Goal: Information Seeking & Learning: Find specific fact

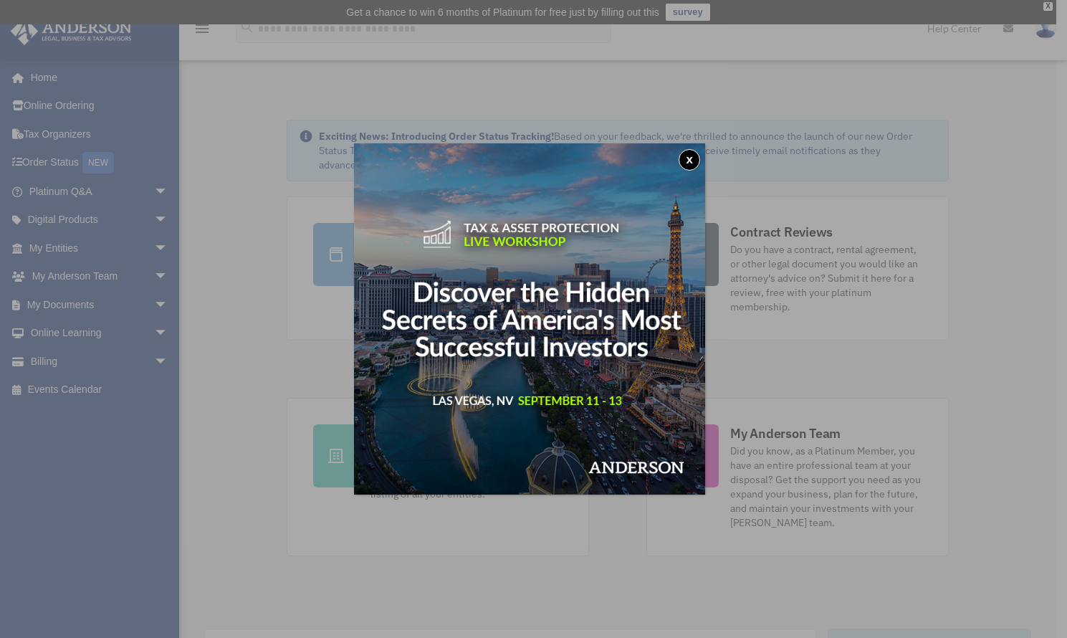
click at [692, 159] on button "x" at bounding box center [690, 160] width 22 height 22
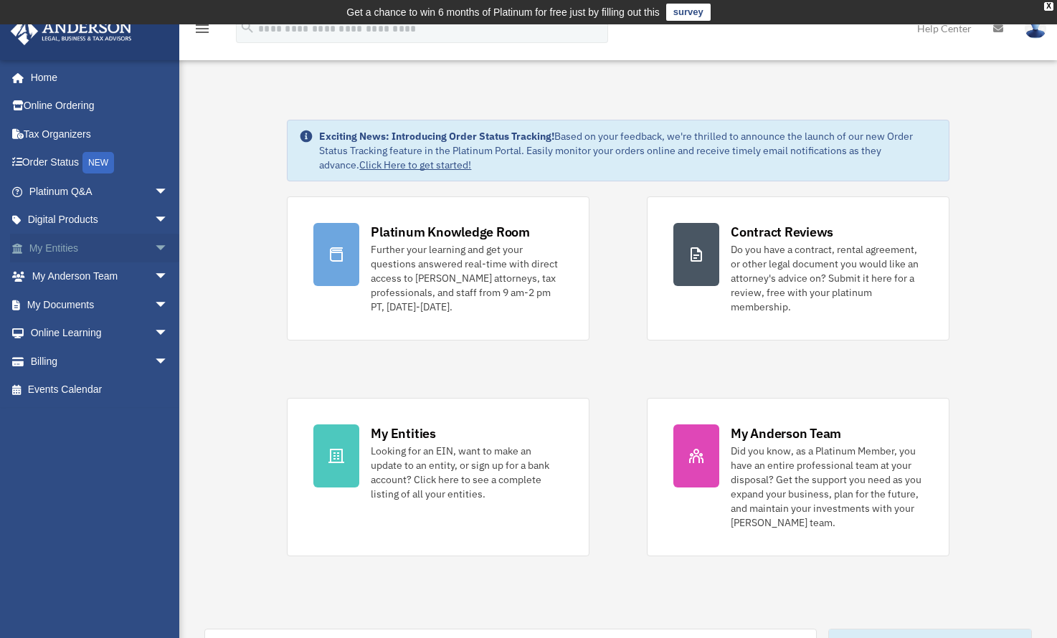
click at [60, 251] on link "My Entities arrow_drop_down" at bounding box center [100, 248] width 180 height 29
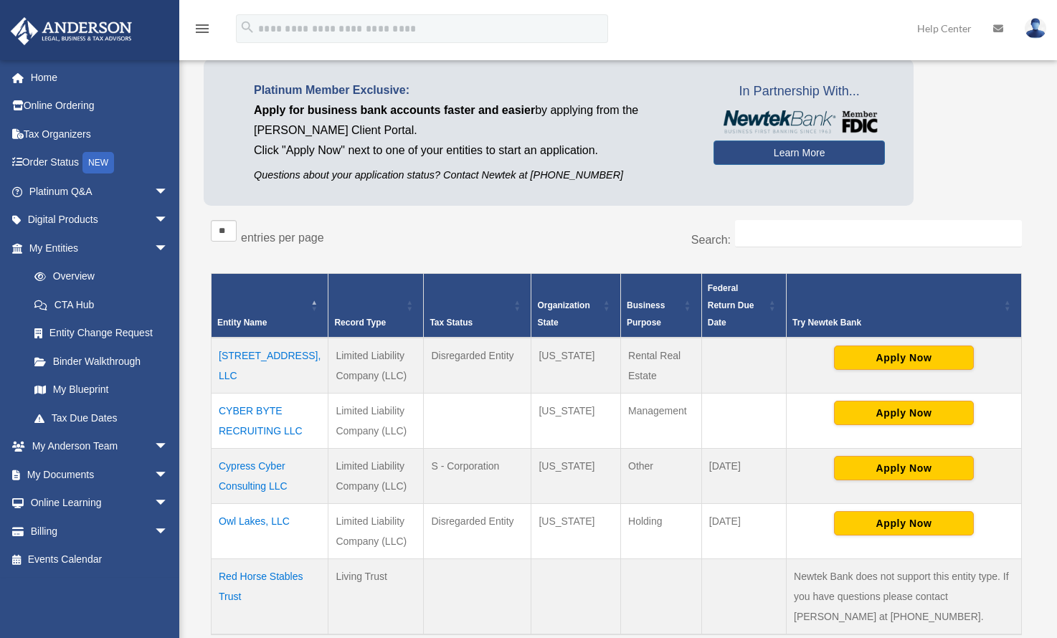
scroll to position [125, 0]
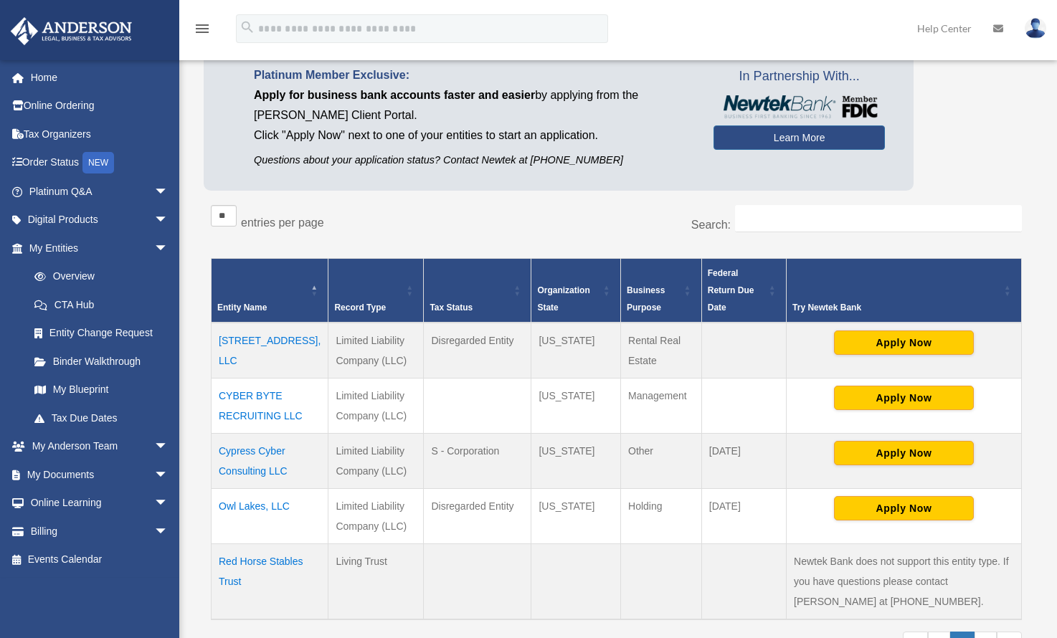
click at [245, 360] on td "19826 La Portada Dr, LLC" at bounding box center [269, 351] width 117 height 56
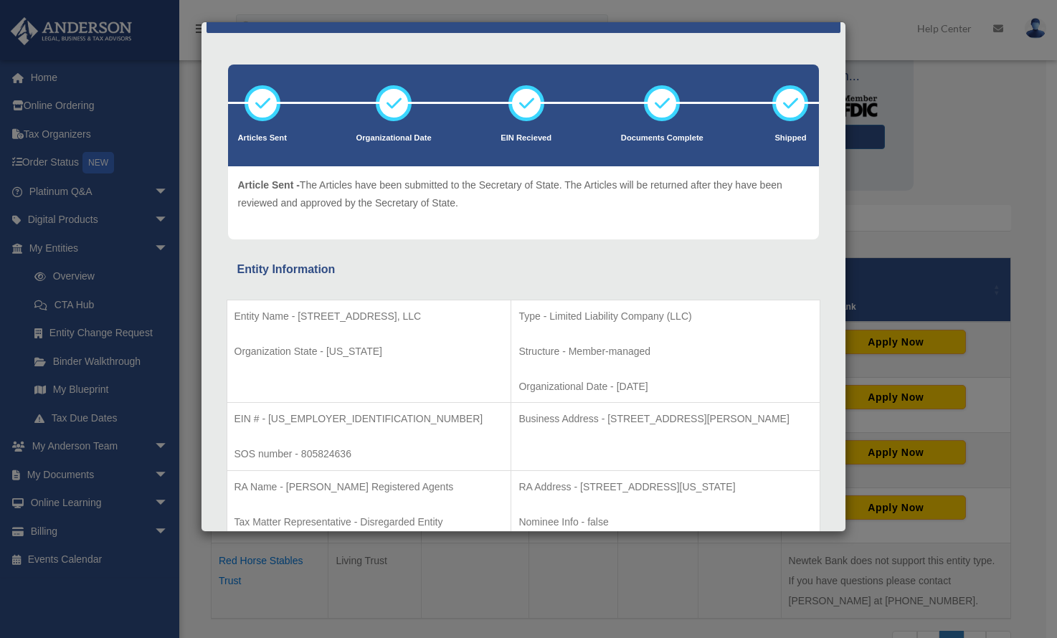
scroll to position [37, 0]
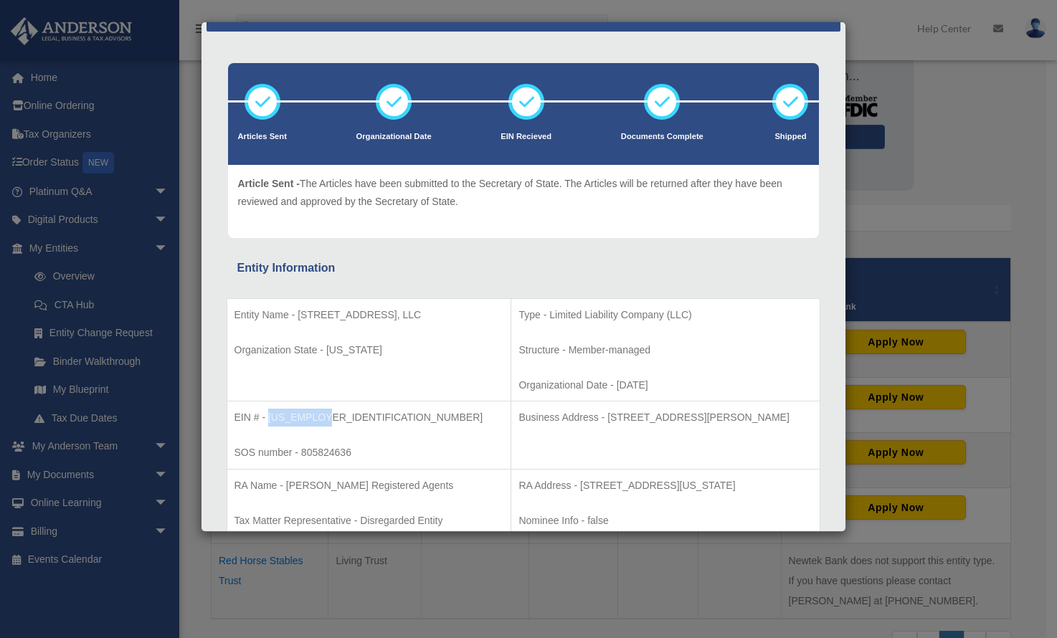
drag, startPoint x: 328, startPoint y: 421, endPoint x: 269, endPoint y: 416, distance: 58.9
click at [269, 416] on p "EIN # - 33-2471924" at bounding box center [369, 418] width 270 height 18
copy p "33-2471924"
drag, startPoint x: 358, startPoint y: 449, endPoint x: 302, endPoint y: 455, distance: 56.9
click at [302, 455] on p "SOS number - 805824636" at bounding box center [369, 453] width 270 height 18
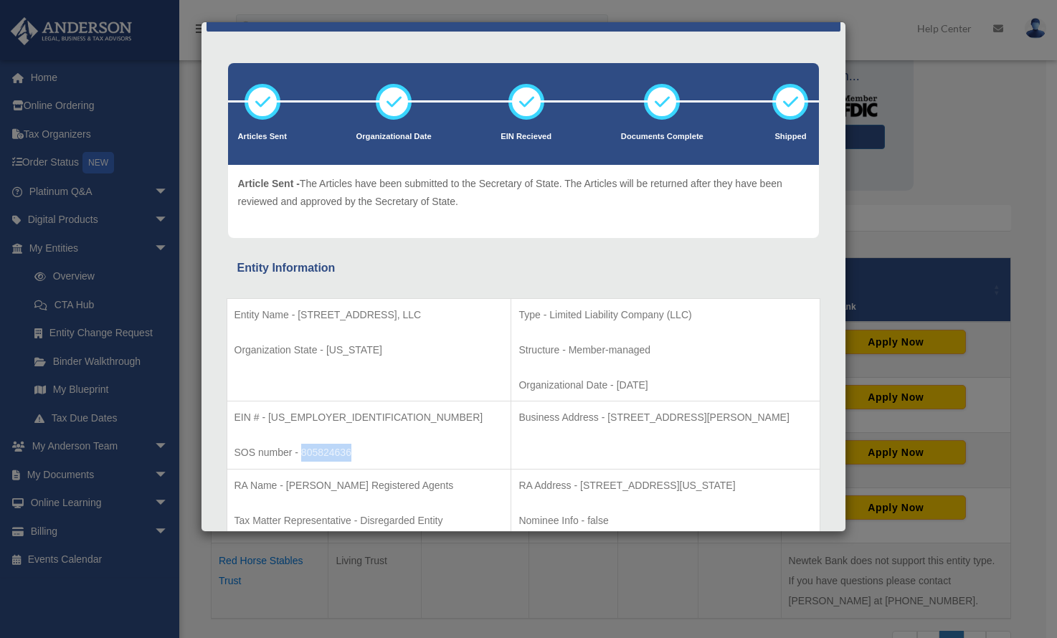
copy p "805824636"
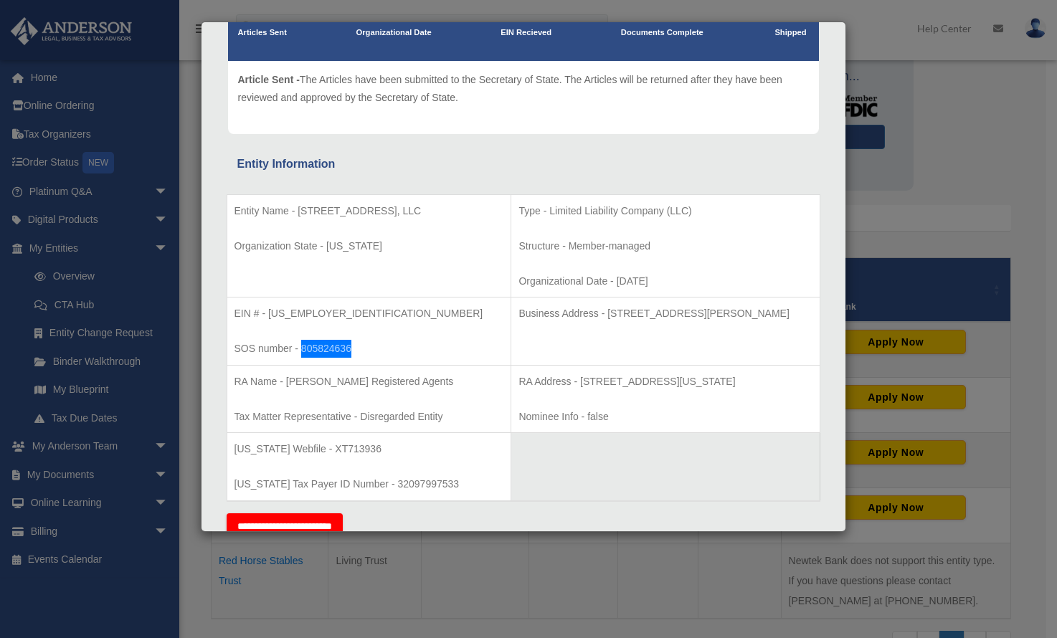
scroll to position [220, 0]
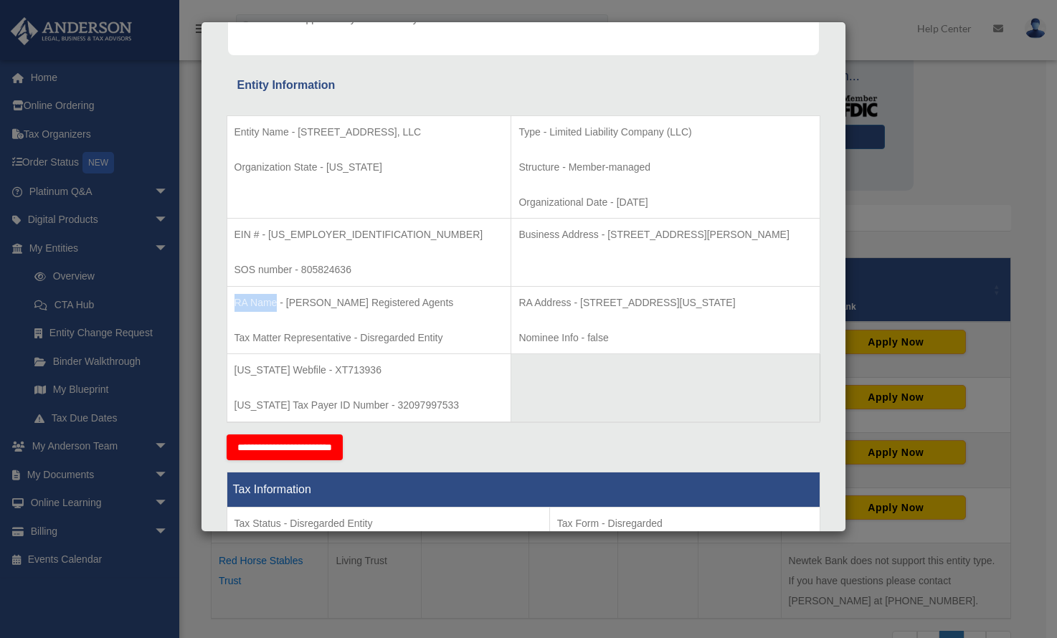
drag, startPoint x: 277, startPoint y: 300, endPoint x: 233, endPoint y: 300, distance: 44.4
click at [233, 300] on td "RA Name - Anderson Registered Agents Tax Matter Representative - Disregarded En…" at bounding box center [369, 320] width 285 height 68
copy p "RA Name"
drag, startPoint x: 403, startPoint y: 300, endPoint x: 287, endPoint y: 305, distance: 116.2
click at [287, 305] on p "RA Name - Anderson Registered Agents" at bounding box center [369, 303] width 270 height 18
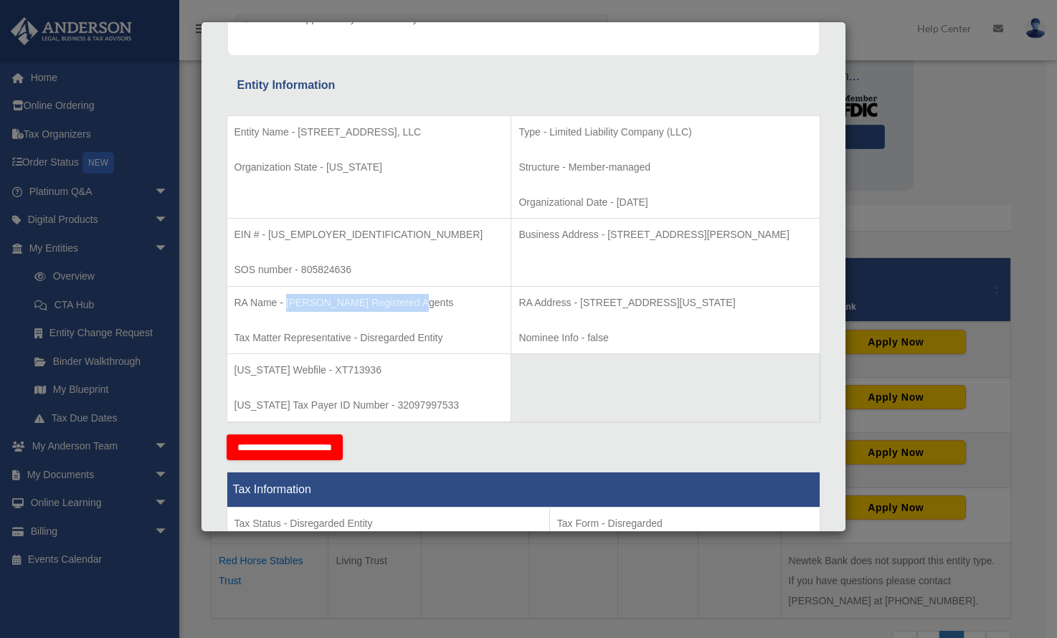
copy p "Anderson Registered Agents"
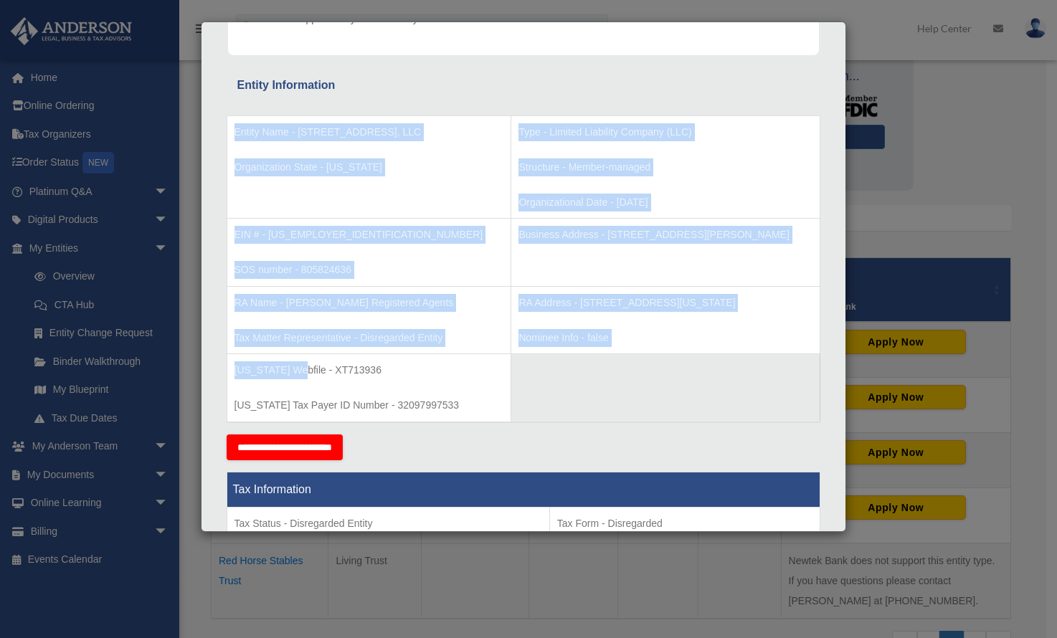
drag, startPoint x: 296, startPoint y: 373, endPoint x: 224, endPoint y: 375, distance: 72.4
click at [274, 377] on p "Texas Webfile - XT713936" at bounding box center [369, 370] width 270 height 18
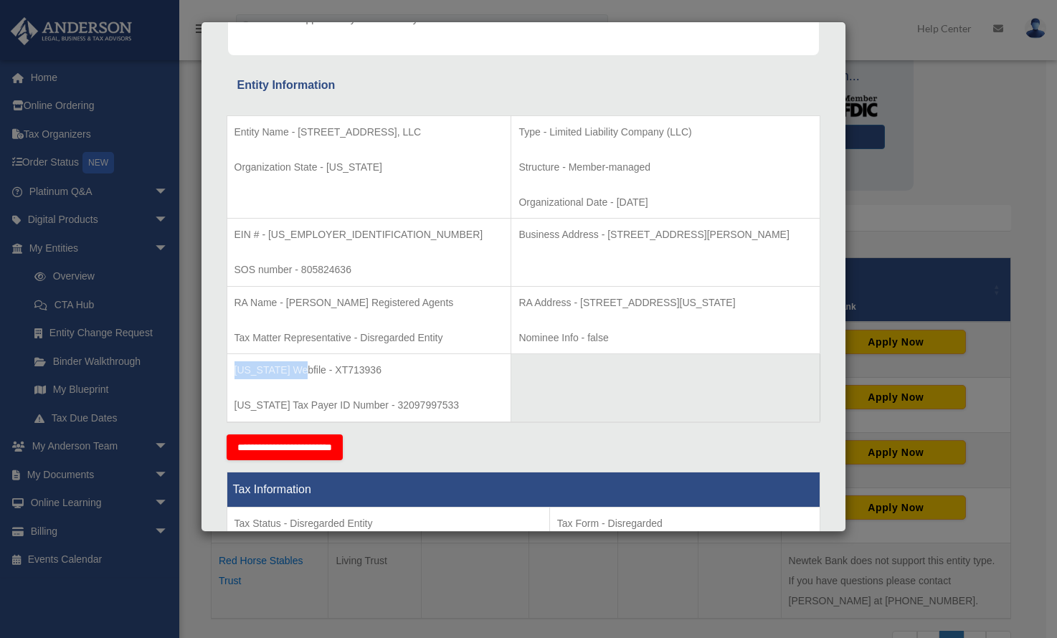
drag, startPoint x: 296, startPoint y: 372, endPoint x: 235, endPoint y: 368, distance: 61.1
click at [235, 368] on p "Texas Webfile - XT713936" at bounding box center [369, 370] width 270 height 18
copy p "Texas Webfile"
drag, startPoint x: 366, startPoint y: 368, endPoint x: 308, endPoint y: 367, distance: 58.8
click at [308, 367] on p "Texas Webfile - XT713936" at bounding box center [369, 370] width 270 height 18
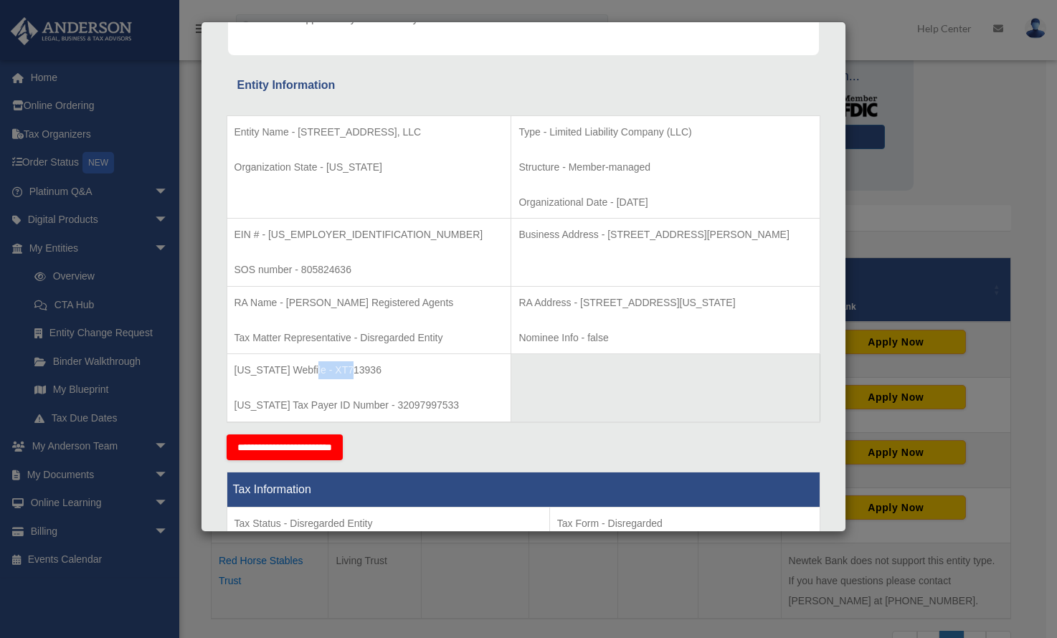
copy p "XT713936"
drag, startPoint x: 358, startPoint y: 404, endPoint x: 234, endPoint y: 412, distance: 123.6
click at [234, 412] on p "Texas Tax Payer ID Number - 32097997533" at bounding box center [369, 405] width 270 height 18
copy p "Texas Tax Payer ID Number"
drag, startPoint x: 435, startPoint y: 406, endPoint x: 366, endPoint y: 408, distance: 69.6
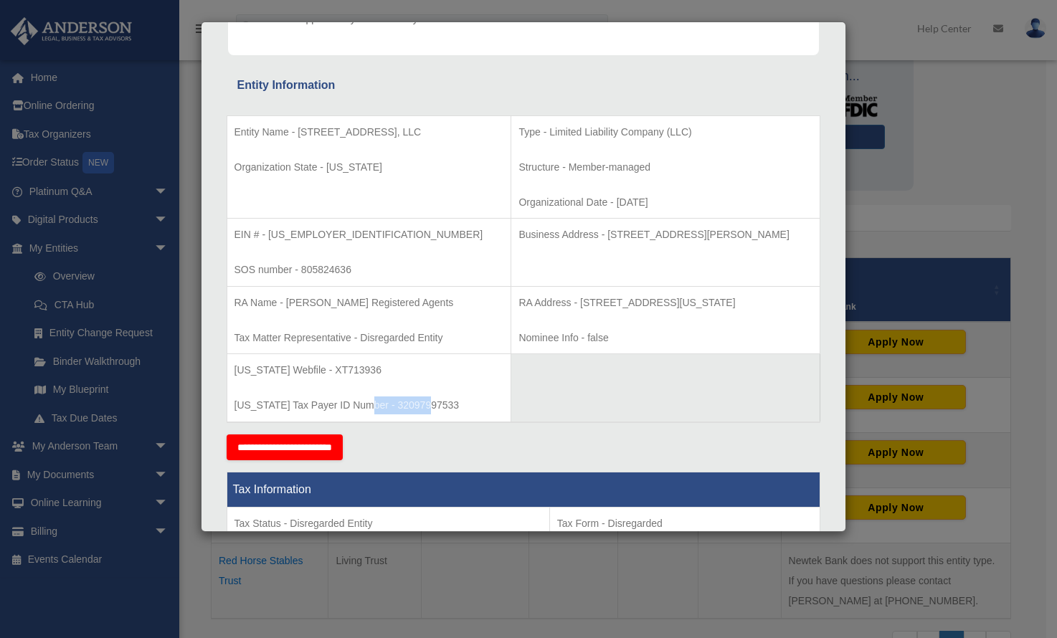
click at [366, 408] on p "Texas Tax Payer ID Number - 32097997533" at bounding box center [369, 405] width 270 height 18
copy p "32097997533"
drag, startPoint x: 733, startPoint y: 304, endPoint x: 532, endPoint y: 304, distance: 200.7
click at [532, 304] on p "RA Address - 440 Louisiana, Suite 952, Houston, TX 77002" at bounding box center [664, 303] width 293 height 18
copy p "440 Louisiana, Suite 952, Houston, TX 77002"
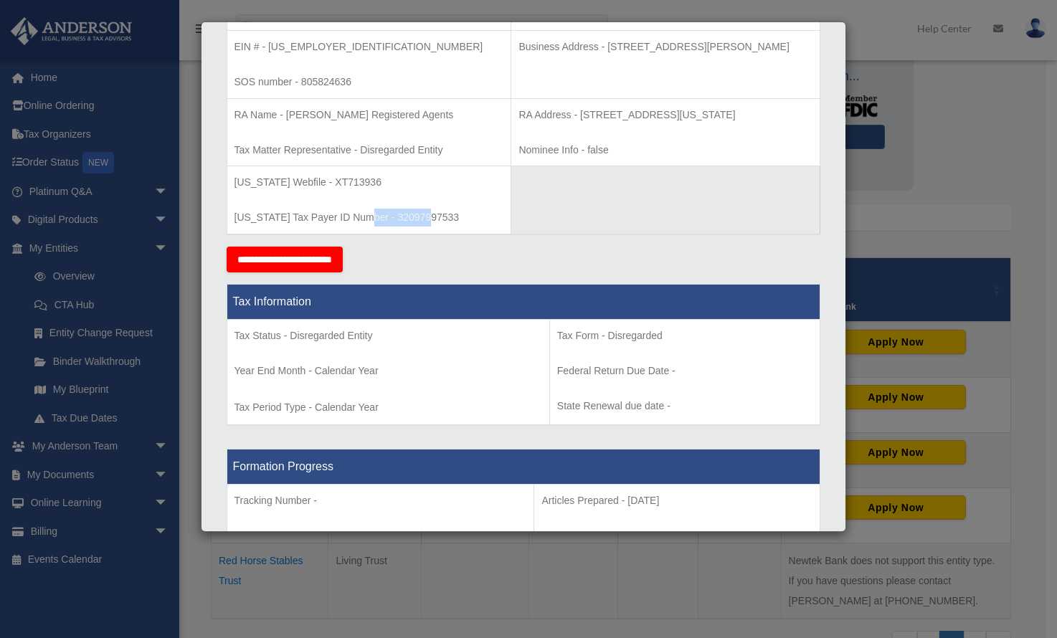
scroll to position [536, 0]
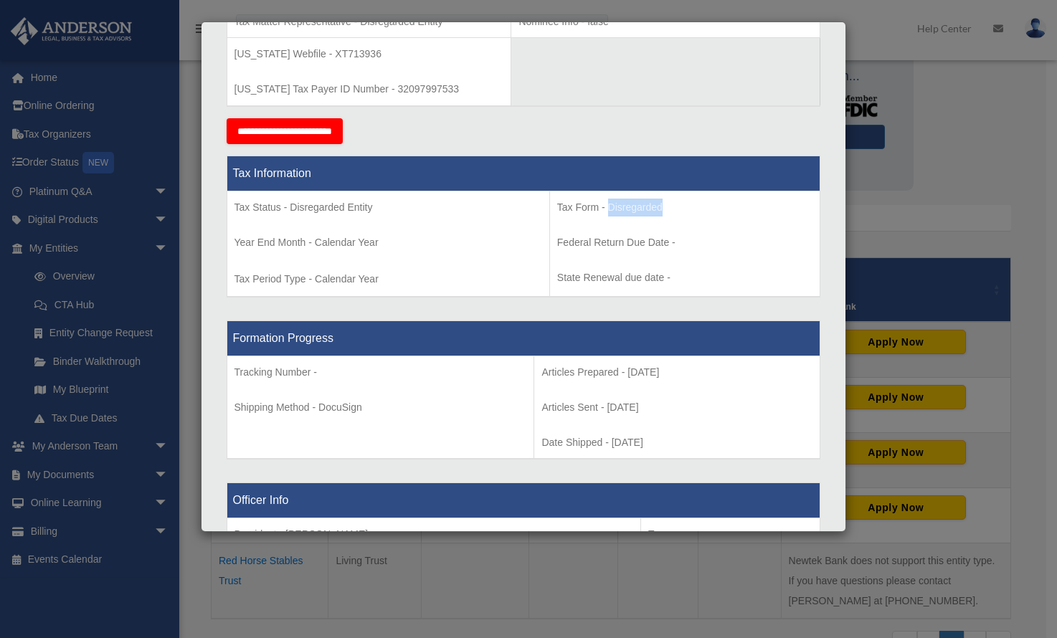
drag, startPoint x: 675, startPoint y: 208, endPoint x: 604, endPoint y: 204, distance: 71.8
click at [604, 204] on p "Tax Form - Disregarded" at bounding box center [684, 208] width 255 height 18
copy p "Disregarded"
drag, startPoint x: 595, startPoint y: 373, endPoint x: 518, endPoint y: 375, distance: 77.5
click at [541, 375] on p "Articles Prepared - 2024-12-17" at bounding box center [676, 372] width 270 height 18
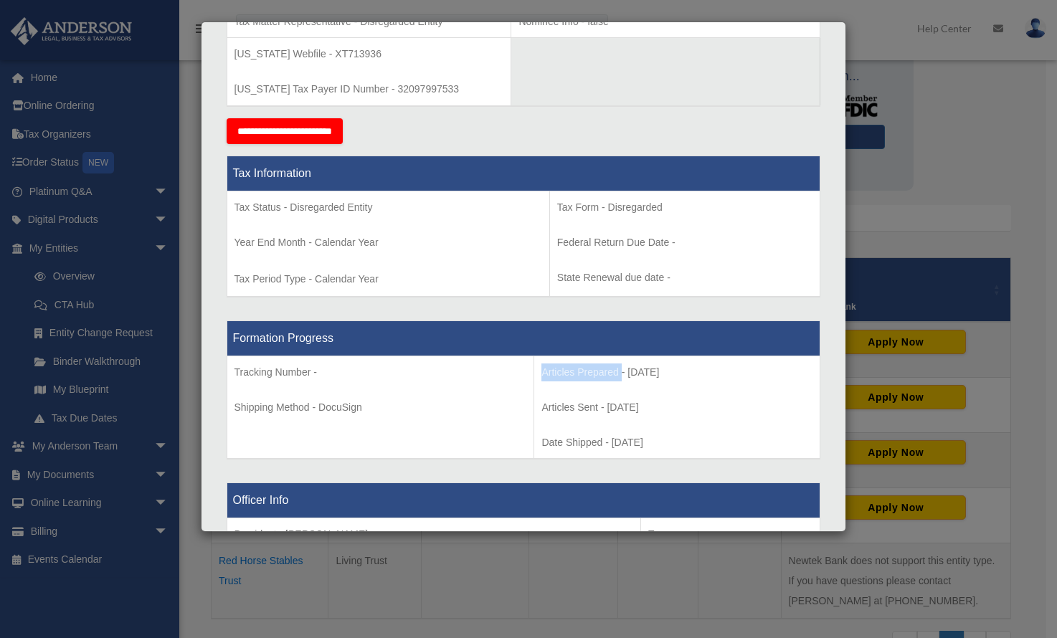
drag, startPoint x: 666, startPoint y: 371, endPoint x: 602, endPoint y: 373, distance: 63.8
click at [602, 373] on p "Articles Prepared - 2024-12-17" at bounding box center [676, 372] width 270 height 18
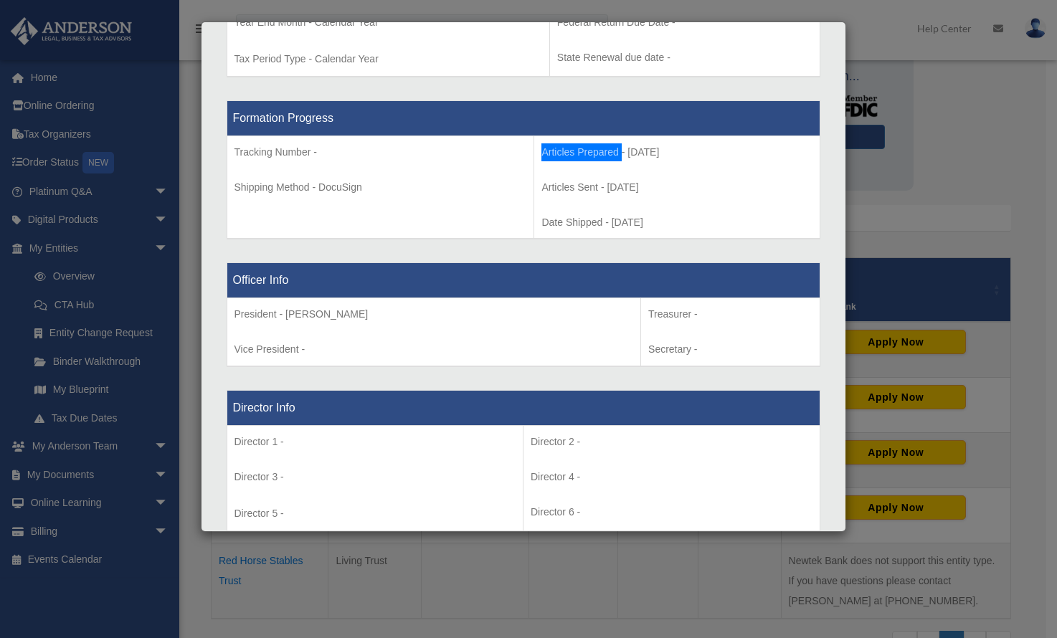
scroll to position [761, 0]
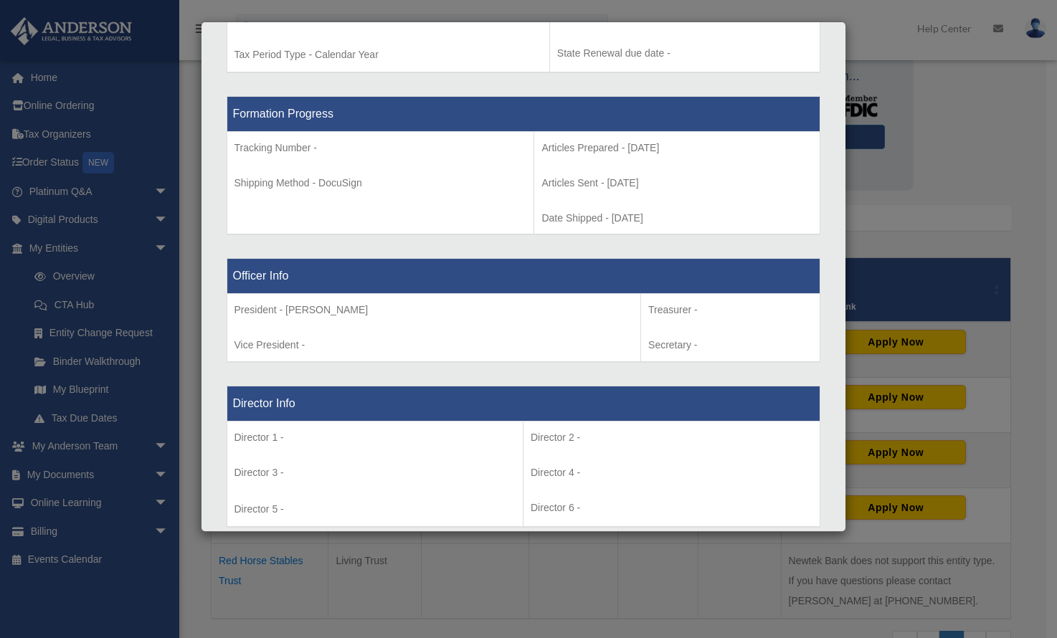
click at [888, 222] on div "Details × Articles Sent Organizational Date" at bounding box center [528, 319] width 1057 height 638
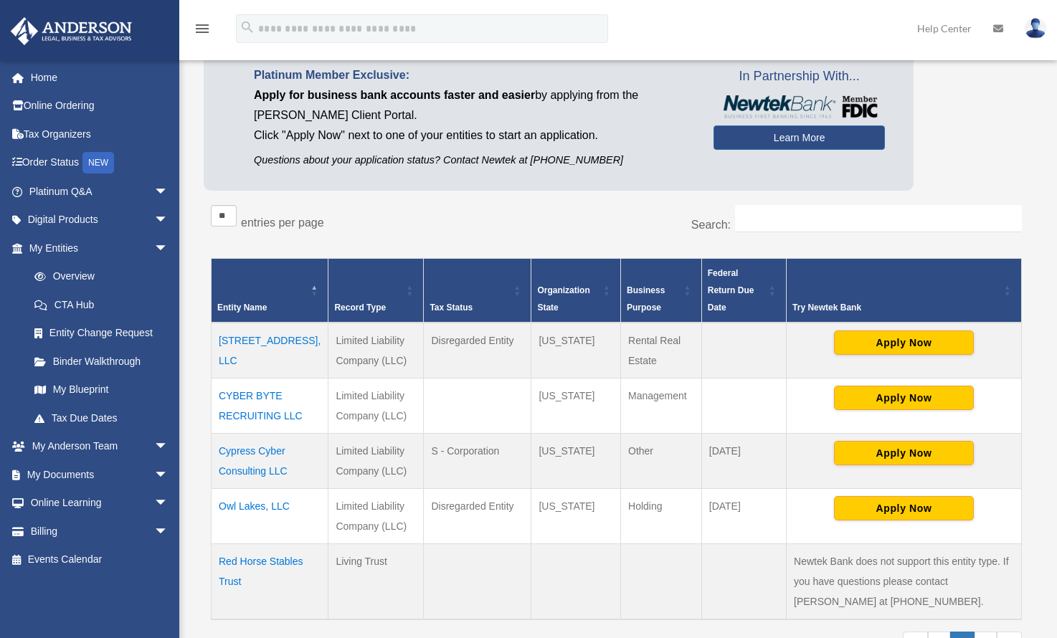
click at [260, 446] on td "Cypress Cyber Consulting LLC" at bounding box center [269, 460] width 117 height 55
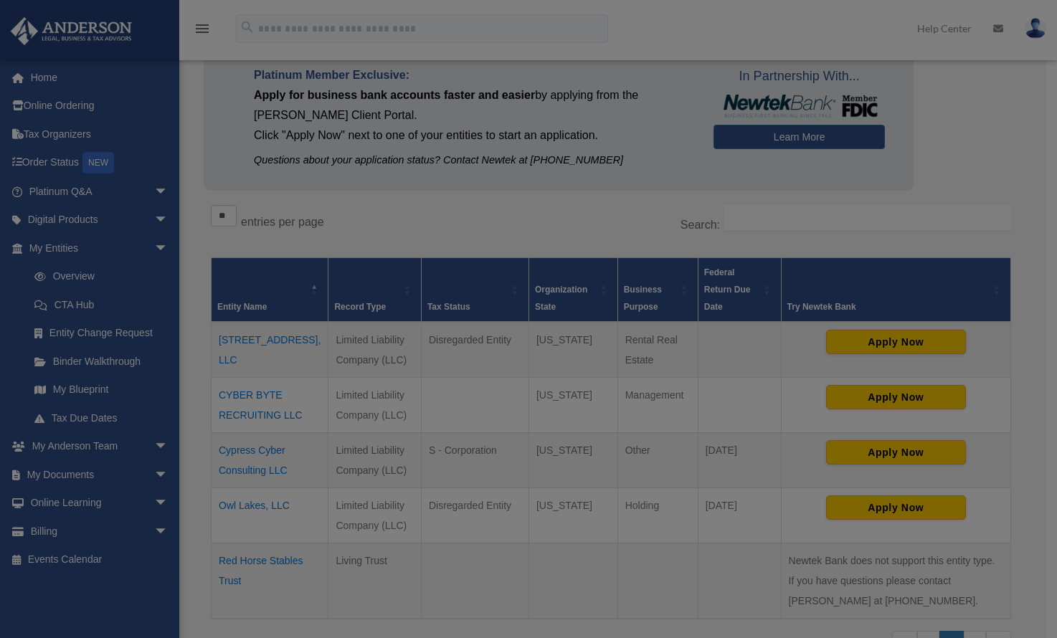
scroll to position [0, 0]
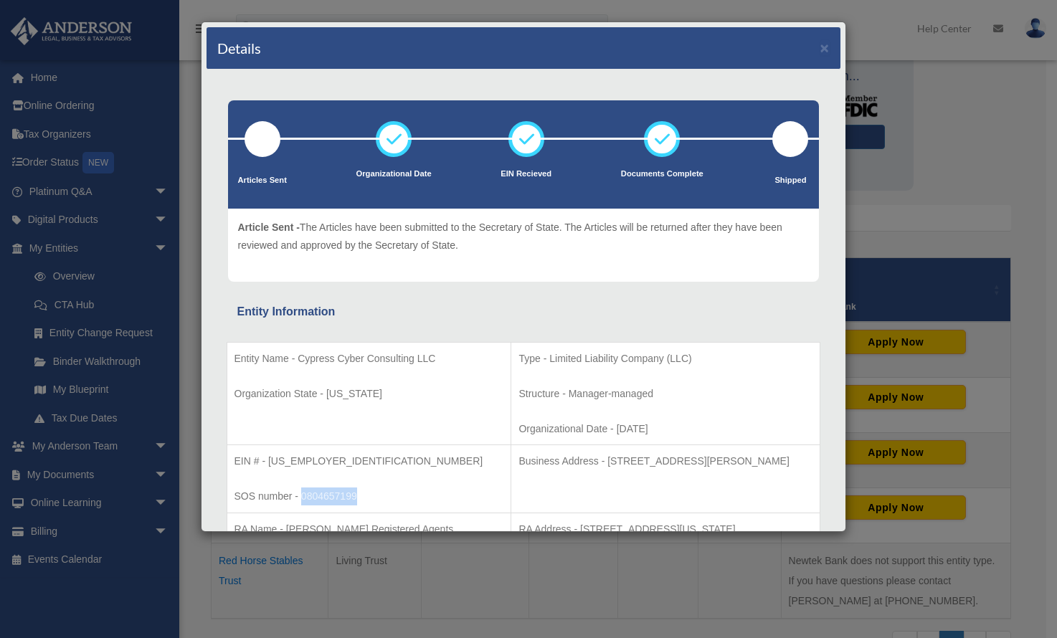
drag, startPoint x: 376, startPoint y: 498, endPoint x: 302, endPoint y: 500, distance: 73.9
click at [302, 500] on p "SOS number - 0804657199" at bounding box center [369, 496] width 270 height 18
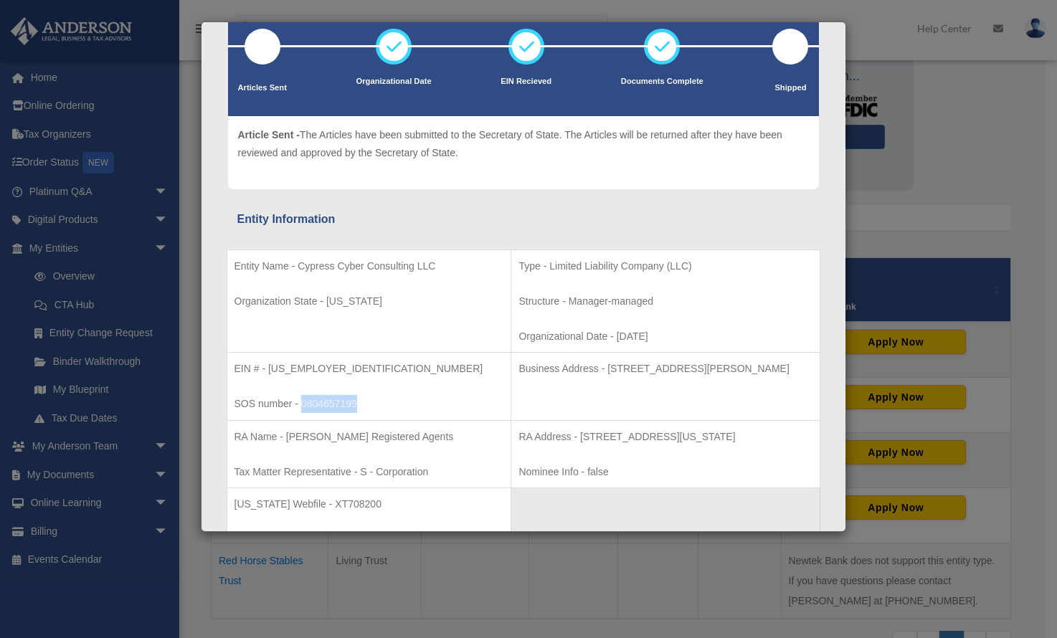
scroll to position [115, 0]
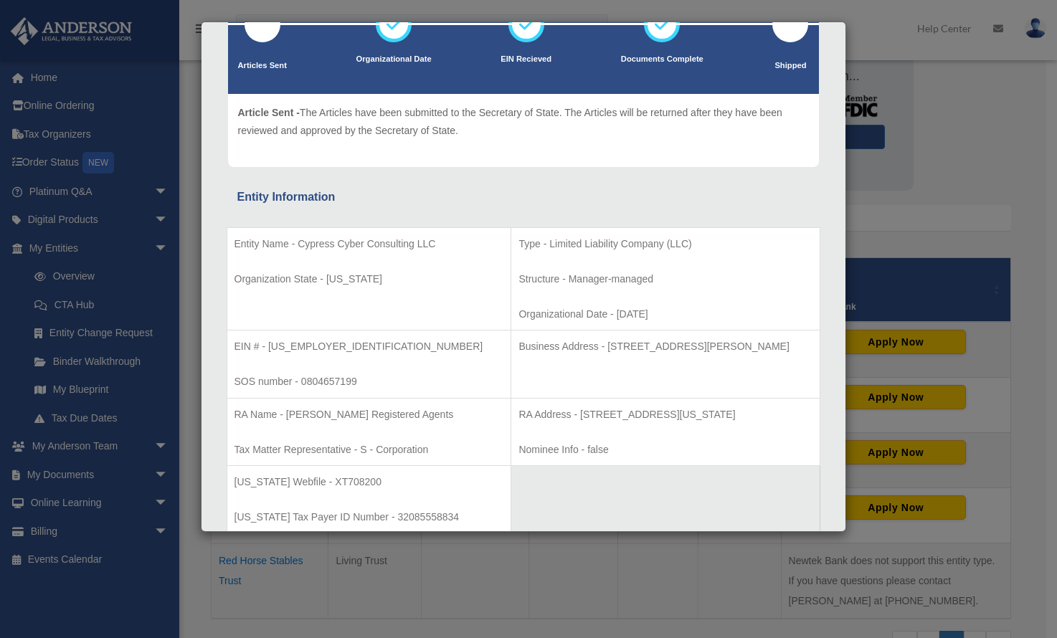
click at [429, 416] on p "RA Name - Anderson Registered Agents" at bounding box center [369, 415] width 270 height 18
drag, startPoint x: 424, startPoint y: 414, endPoint x: 285, endPoint y: 419, distance: 139.9
click at [285, 419] on p "RA Name - Anderson Registered Agents" at bounding box center [369, 415] width 270 height 18
drag, startPoint x: 733, startPoint y: 410, endPoint x: 527, endPoint y: 418, distance: 206.6
click at [527, 418] on p "RA Address - 440 Louisiana, Suite 952, Houston, TX 77002" at bounding box center [664, 415] width 293 height 18
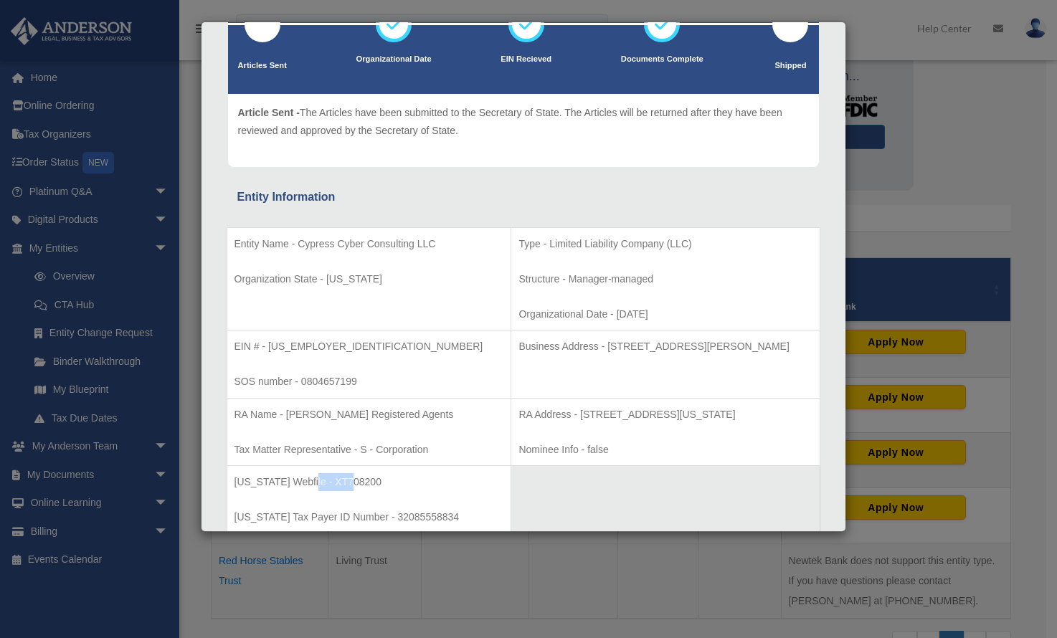
drag, startPoint x: 372, startPoint y: 484, endPoint x: 305, endPoint y: 482, distance: 67.4
click at [305, 482] on p "Texas Webfile - XT708200" at bounding box center [369, 482] width 270 height 18
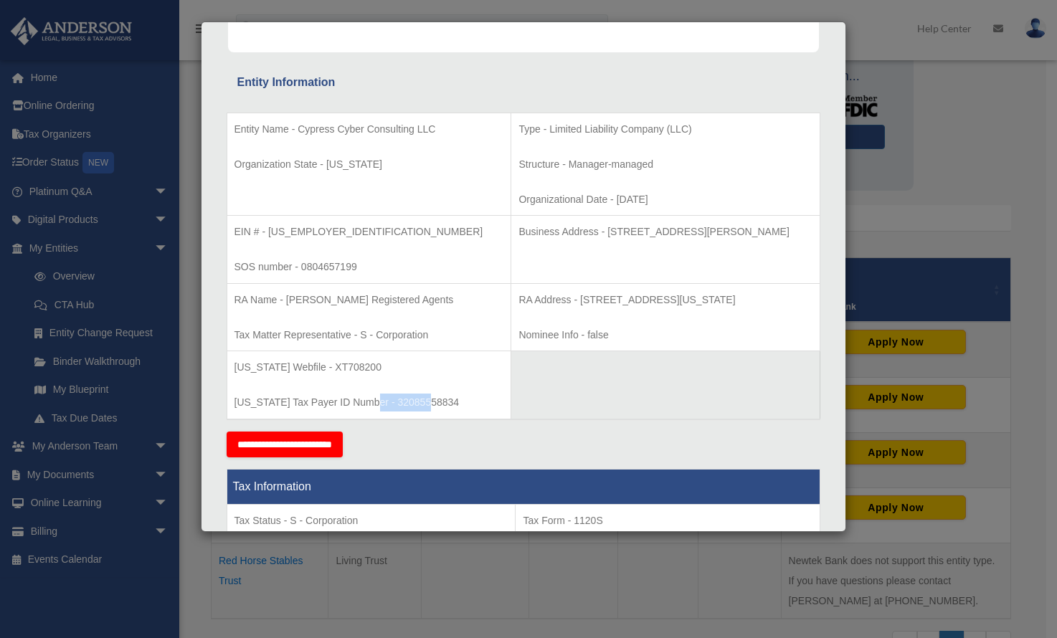
drag, startPoint x: 444, startPoint y: 405, endPoint x: 368, endPoint y: 411, distance: 75.5
click at [368, 411] on p "Texas Tax Payer ID Number - 32085558834" at bounding box center [369, 403] width 270 height 18
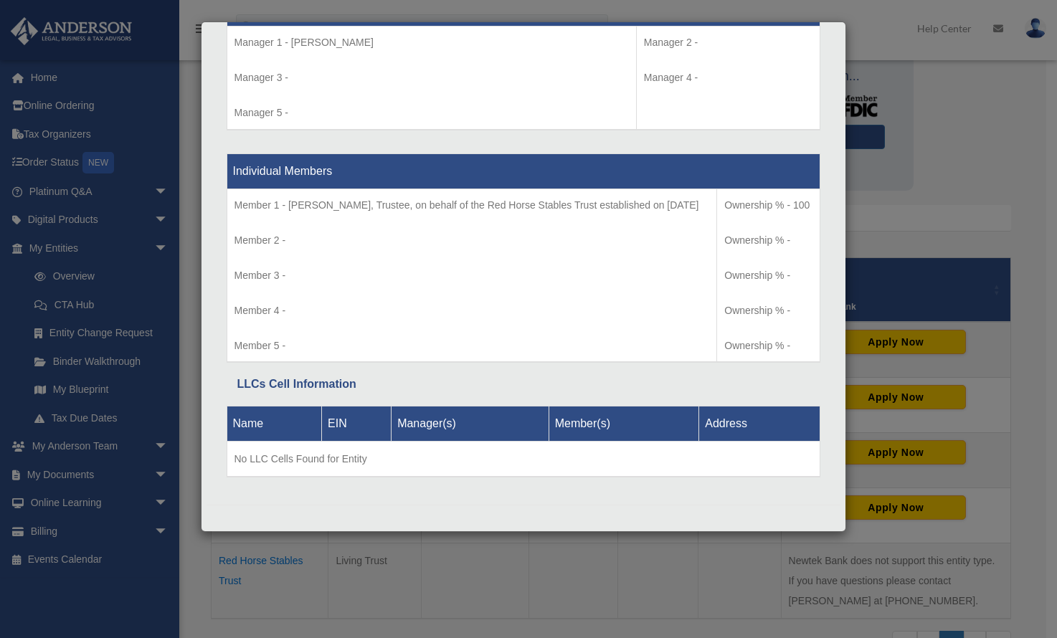
scroll to position [1472, 0]
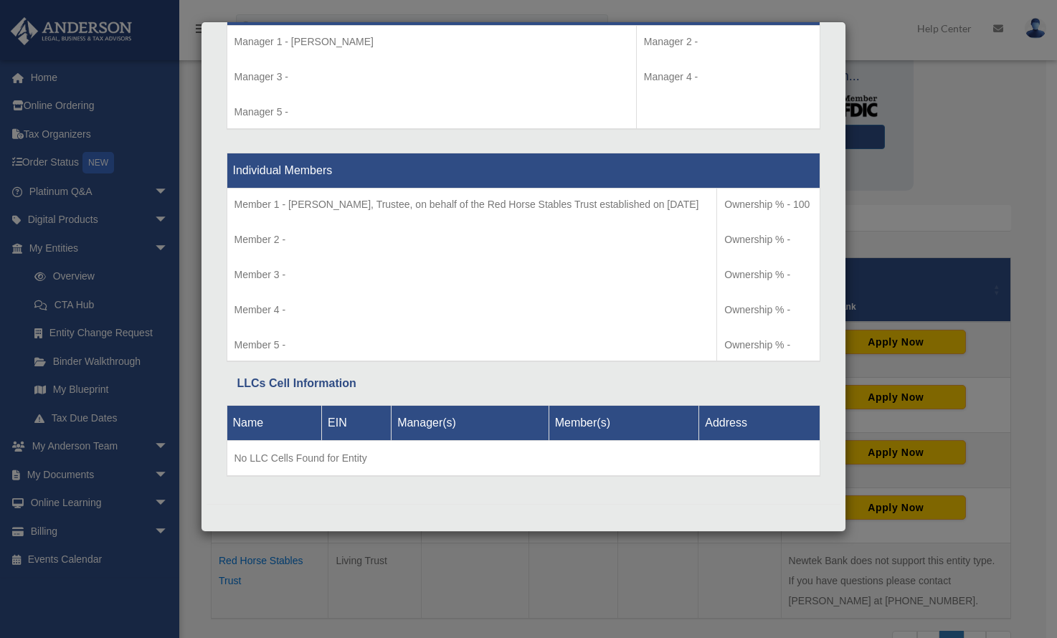
click at [958, 214] on div "Details × Articles Sent Organizational Date" at bounding box center [528, 319] width 1057 height 638
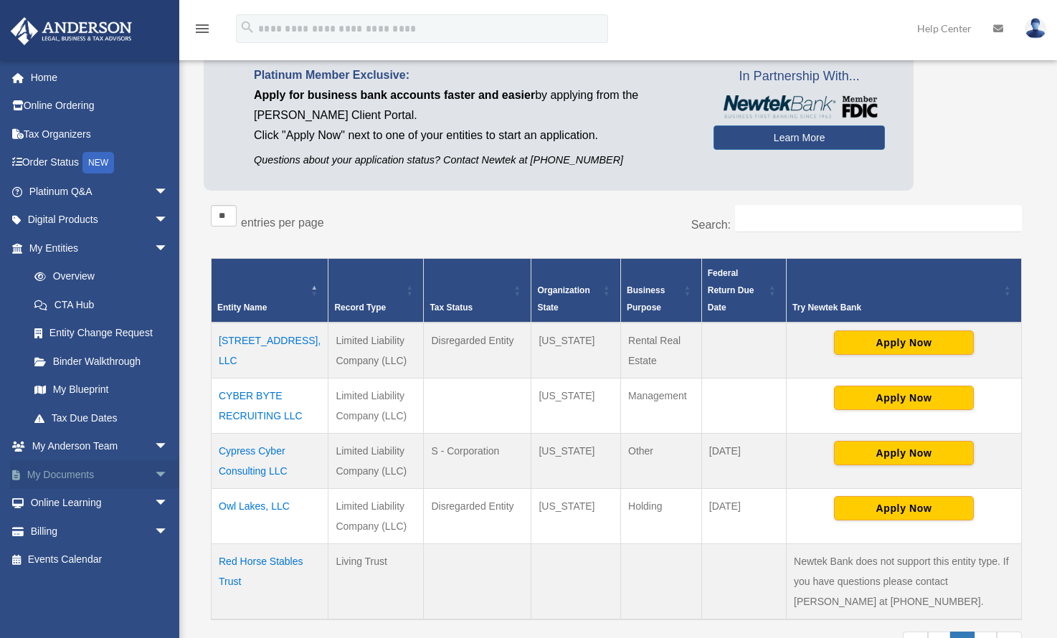
click at [154, 472] on span "arrow_drop_down" at bounding box center [168, 474] width 29 height 29
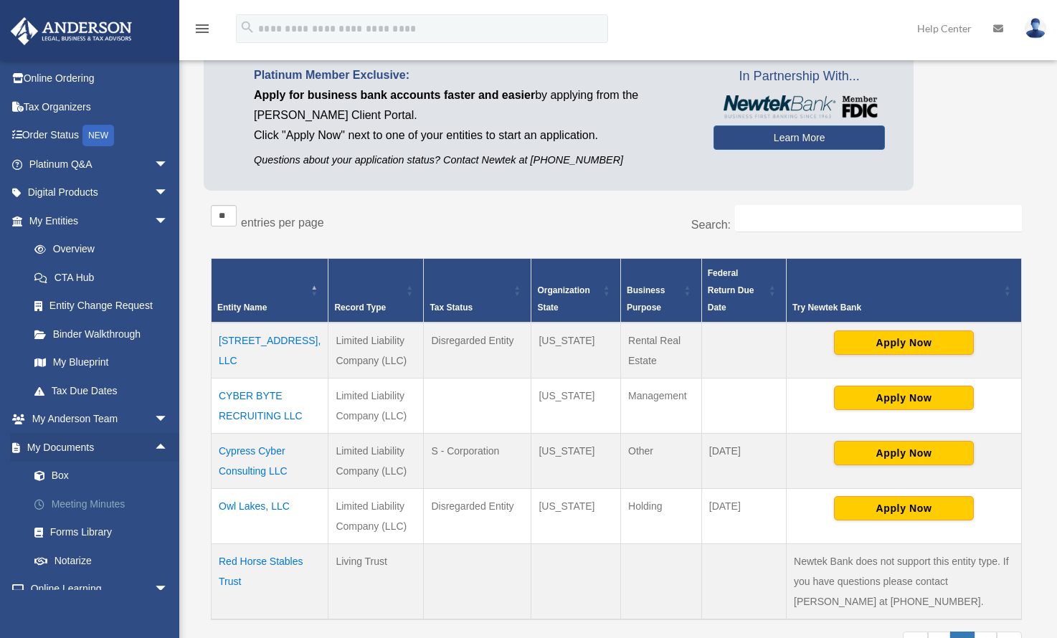
scroll to position [100, 0]
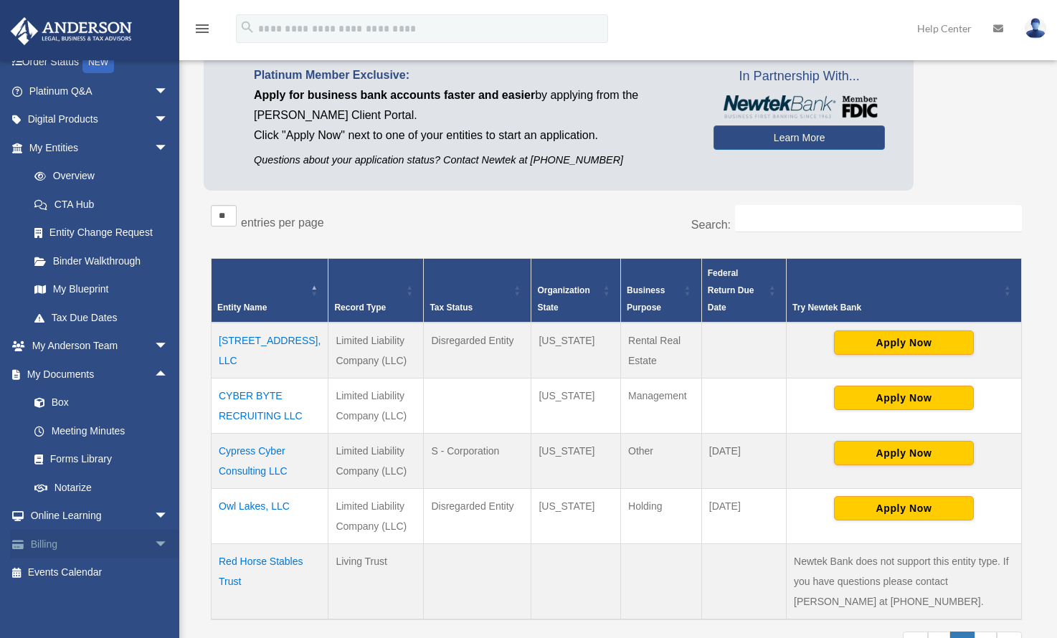
click at [158, 545] on span "arrow_drop_down" at bounding box center [168, 544] width 29 height 29
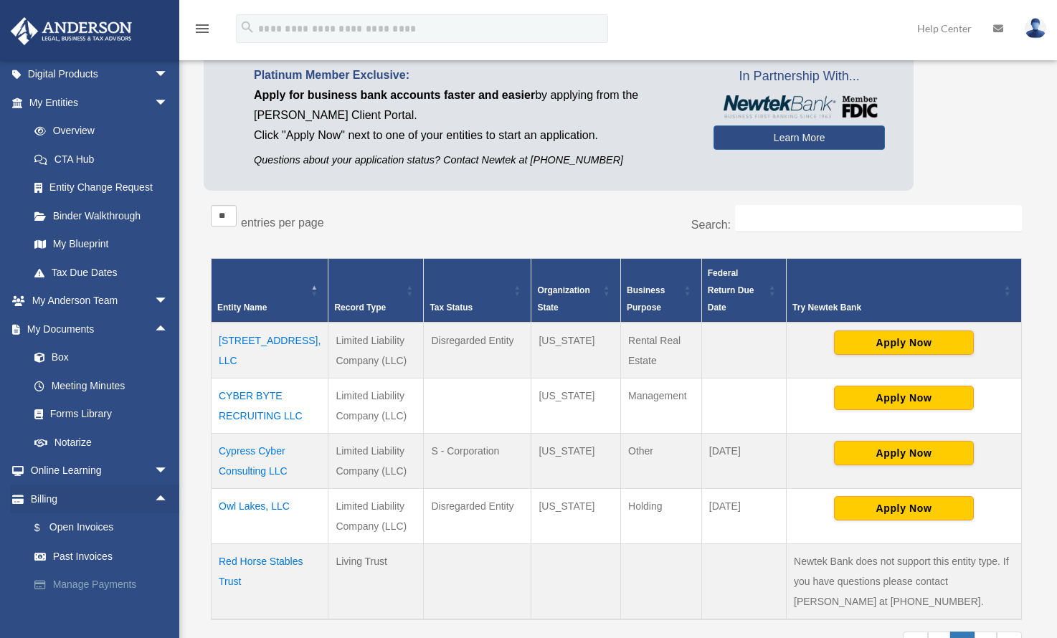
scroll to position [186, 0]
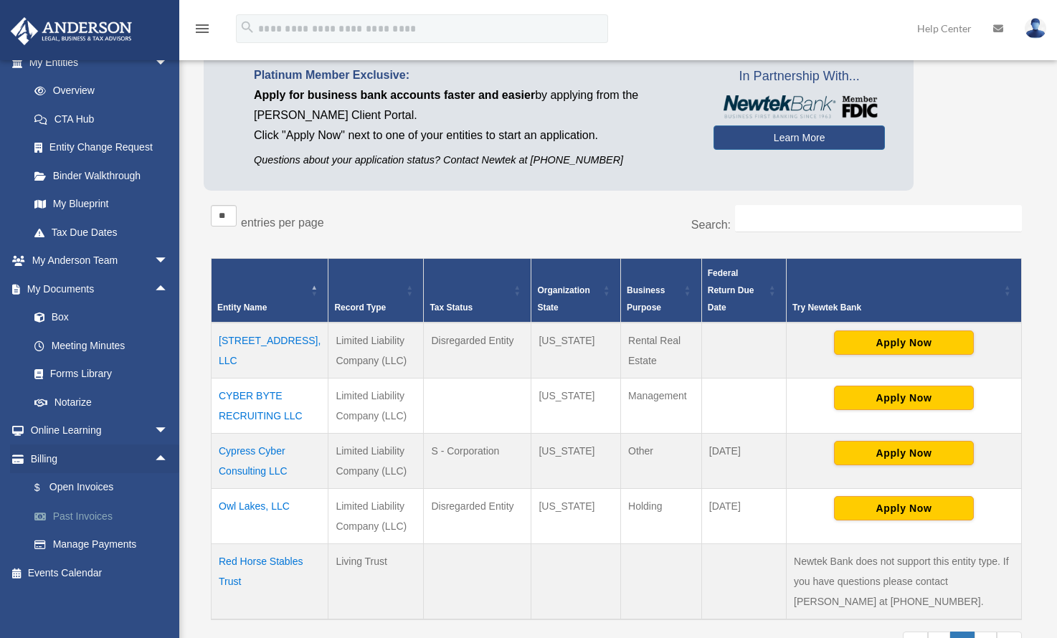
click at [84, 525] on link "Past Invoices" at bounding box center [105, 516] width 170 height 29
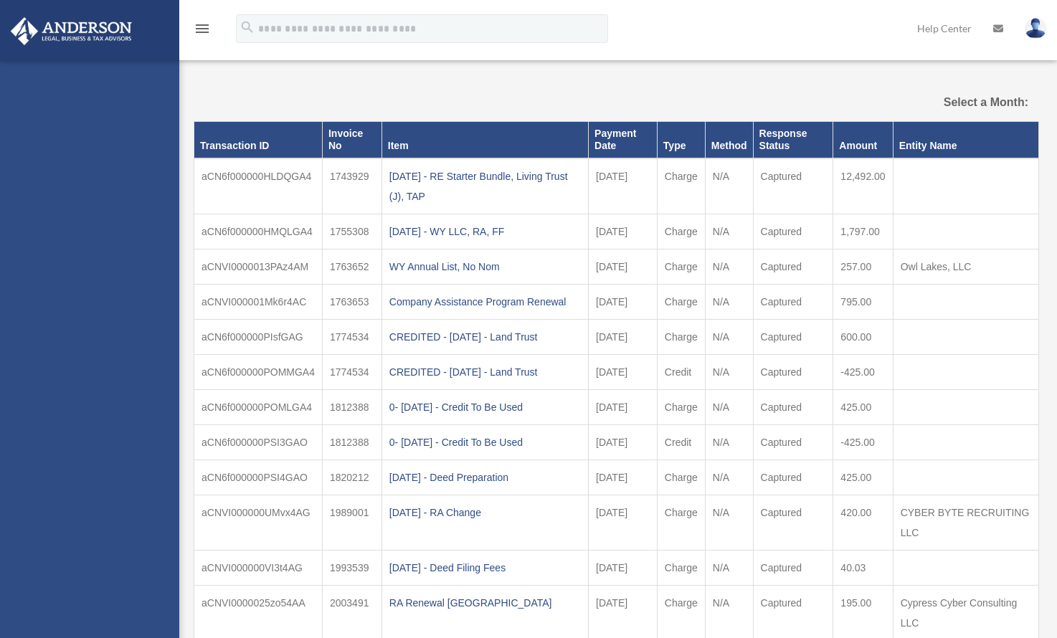
select select
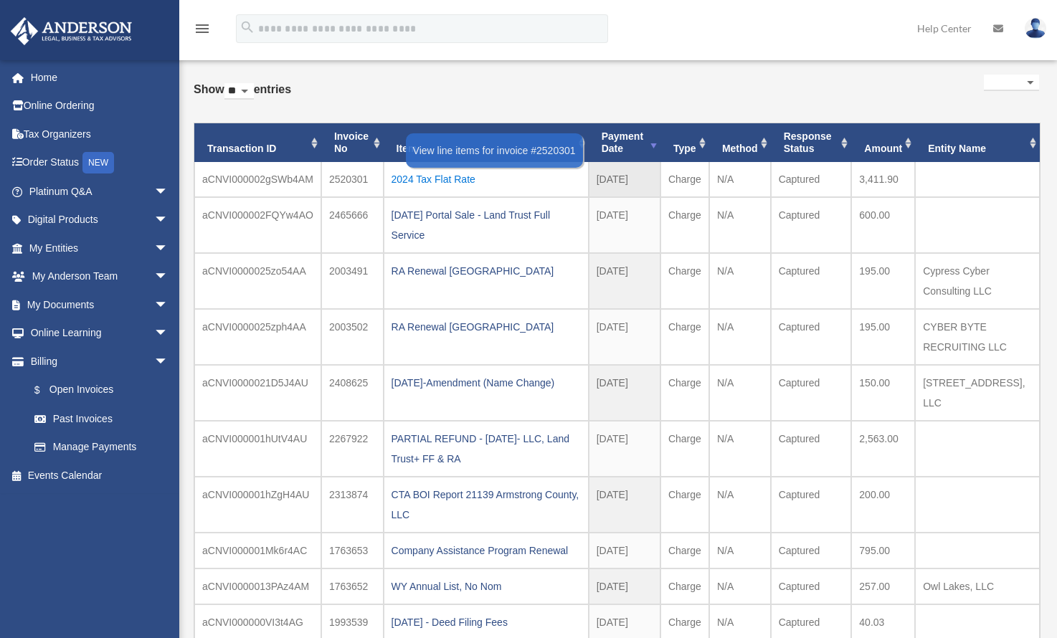
scroll to position [138, 0]
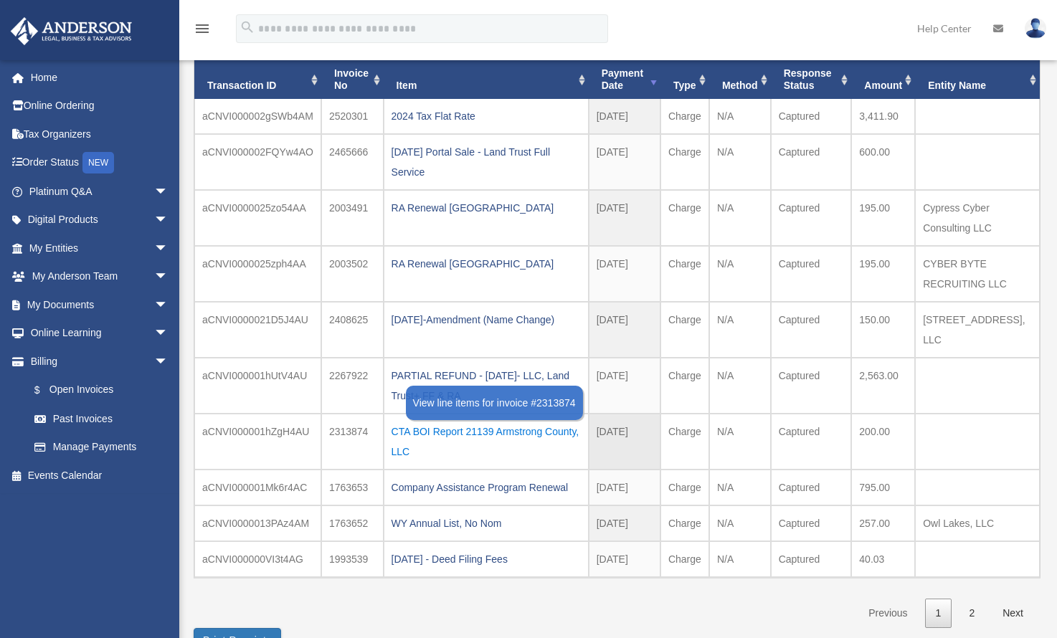
click at [404, 435] on div "CTA BOI Report 21139 Armstrong County, LLC" at bounding box center [485, 442] width 189 height 40
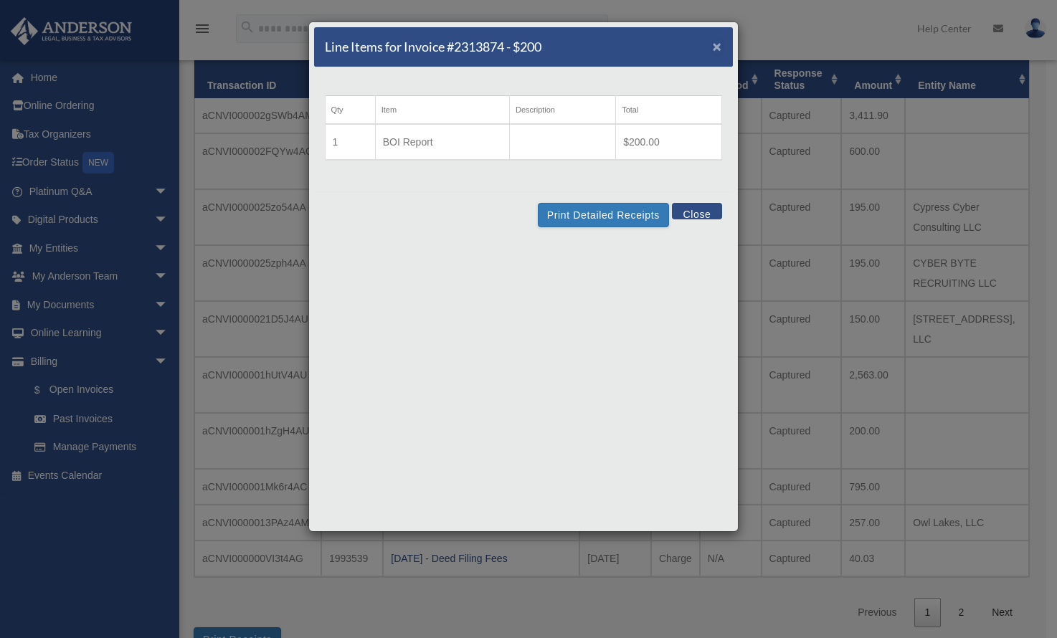
click at [719, 47] on span "×" at bounding box center [717, 46] width 9 height 16
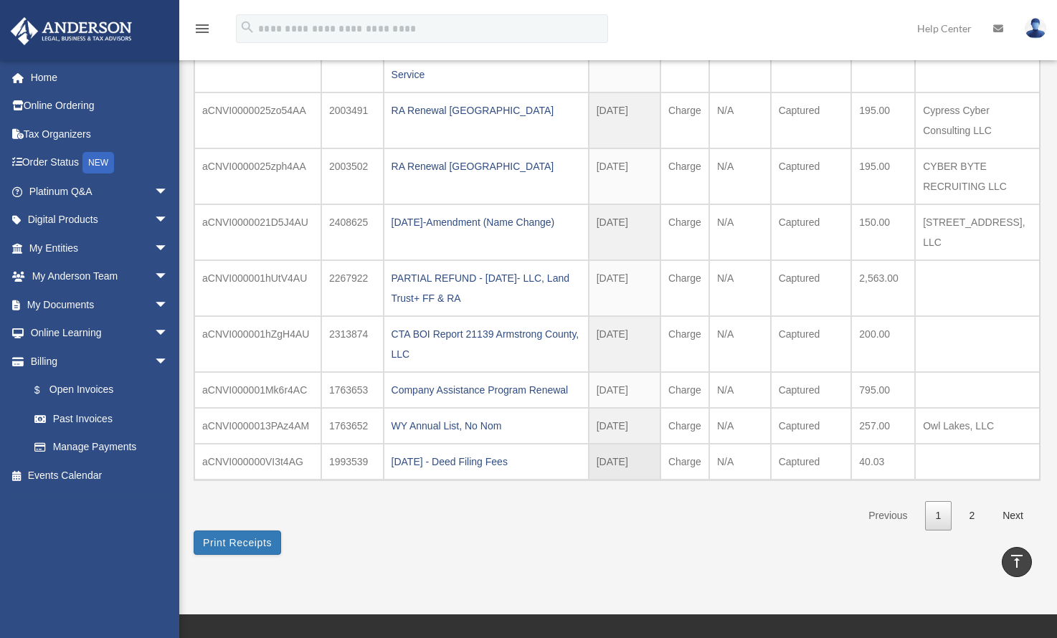
scroll to position [203, 0]
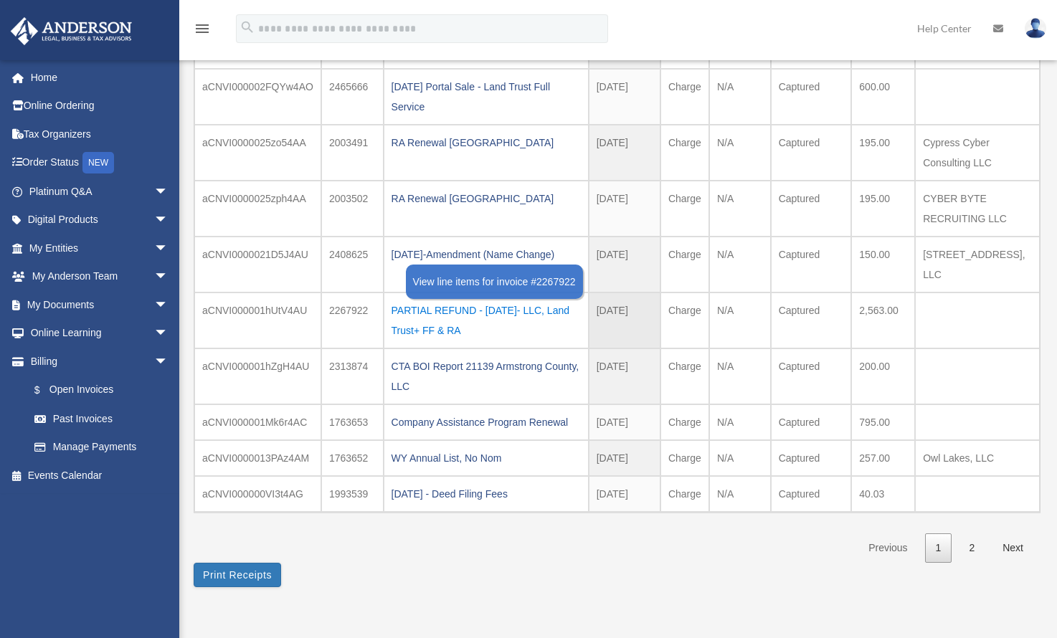
click at [485, 311] on div "PARTIAL REFUND - 2024.11.12- LLC, Land Trust+ FF & RA" at bounding box center [485, 320] width 189 height 40
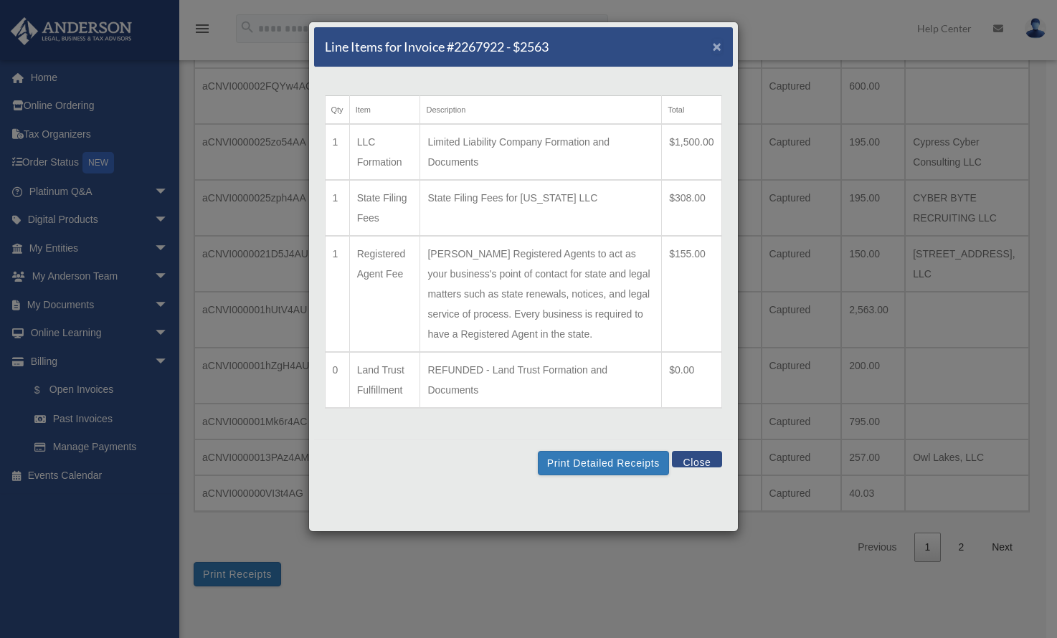
click at [717, 49] on span "×" at bounding box center [717, 46] width 9 height 16
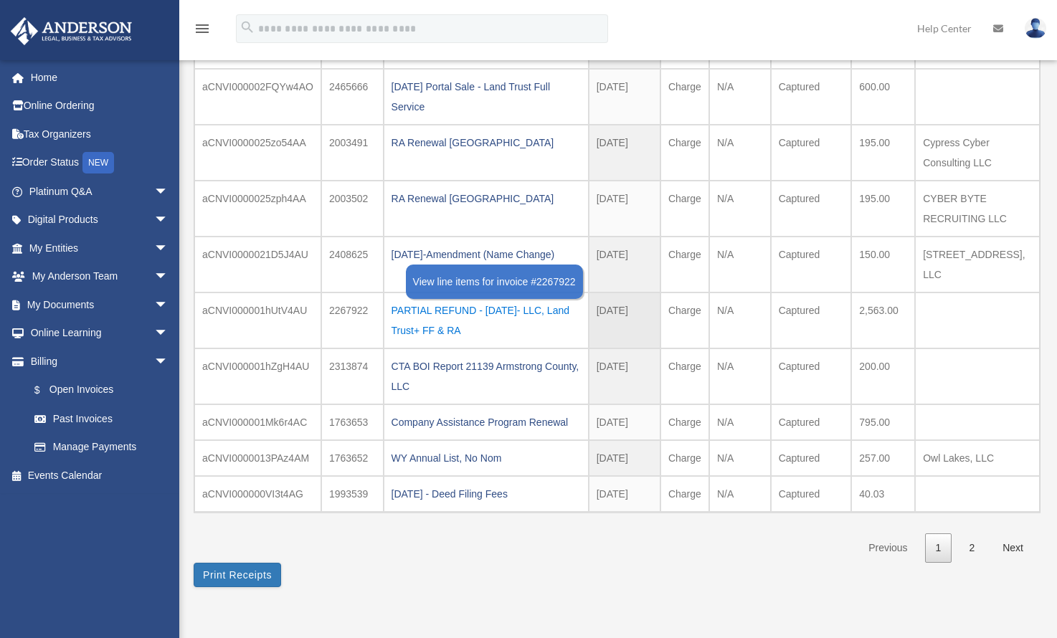
click at [441, 303] on div "PARTIAL REFUND - 2024.11.12- LLC, Land Trust+ FF & RA" at bounding box center [485, 320] width 189 height 40
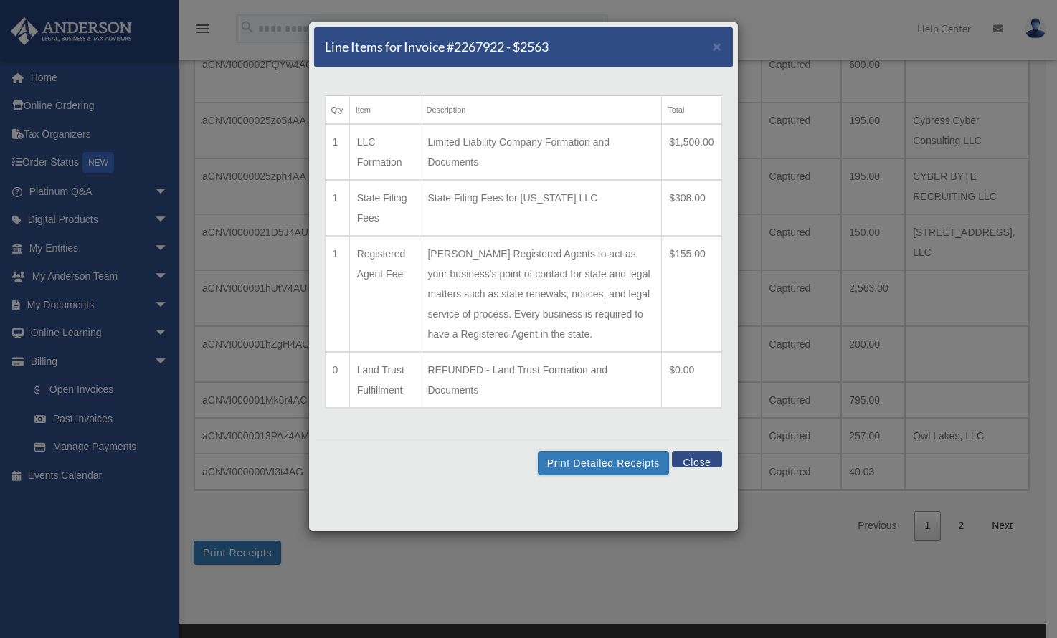
scroll to position [225, 0]
click at [694, 464] on button "Close" at bounding box center [696, 459] width 49 height 16
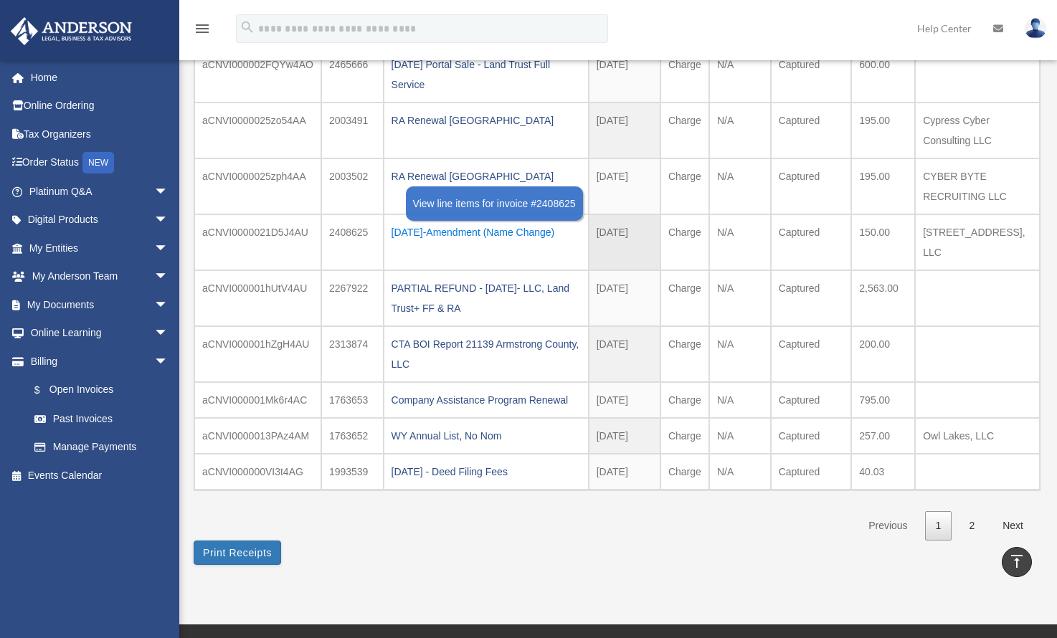
click at [405, 235] on div "2025.02.24-Amendment (Name Change)" at bounding box center [485, 232] width 189 height 20
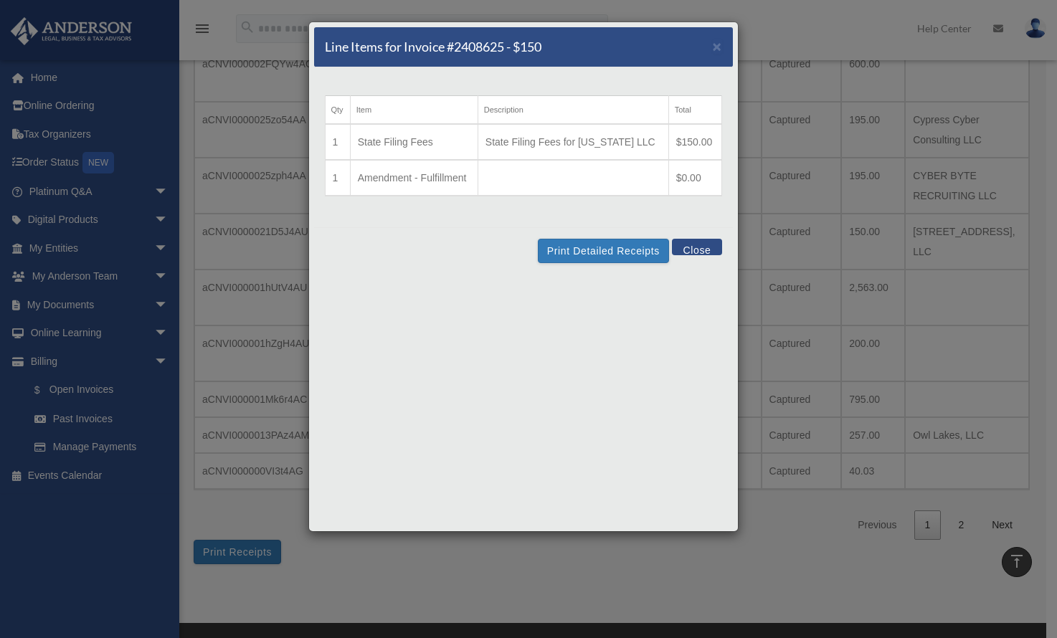
click at [775, 571] on div "Line Items for Invoice #2408625 - $150 × Qty Item Description Total 1 State Fil…" at bounding box center [528, 319] width 1057 height 638
